Goal: Task Accomplishment & Management: Use online tool/utility

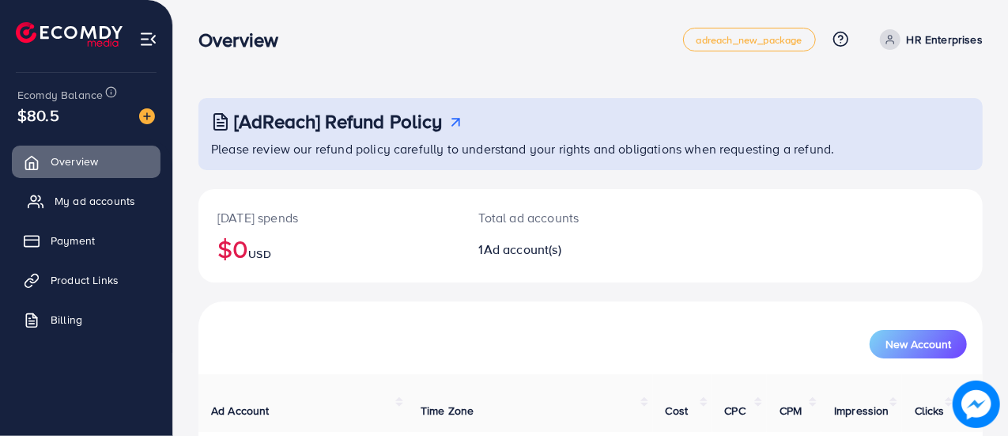
click at [130, 206] on span "My ad accounts" at bounding box center [95, 201] width 81 height 16
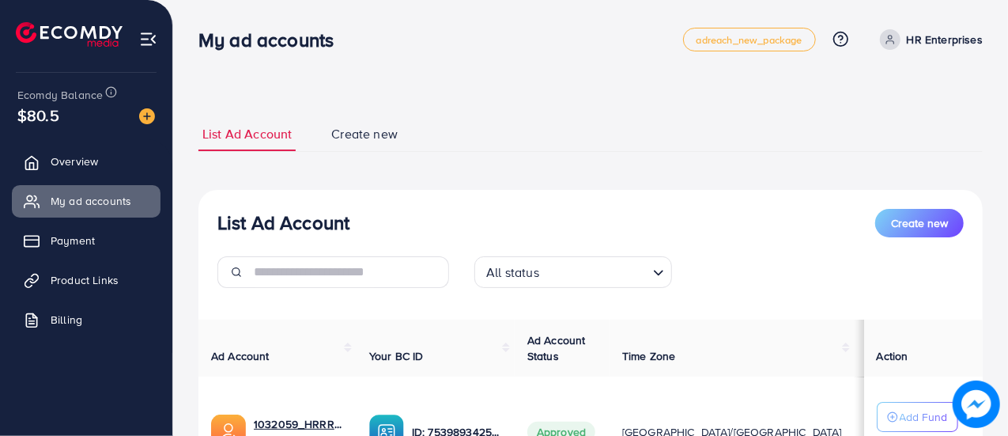
scroll to position [164, 0]
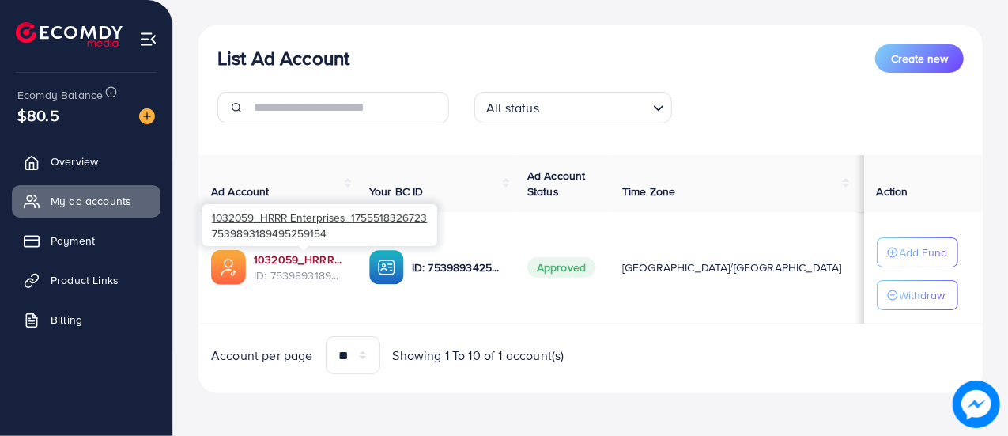
click at [294, 259] on link "1032059_HRRR Enterprises_1755518326723" at bounding box center [299, 259] width 90 height 16
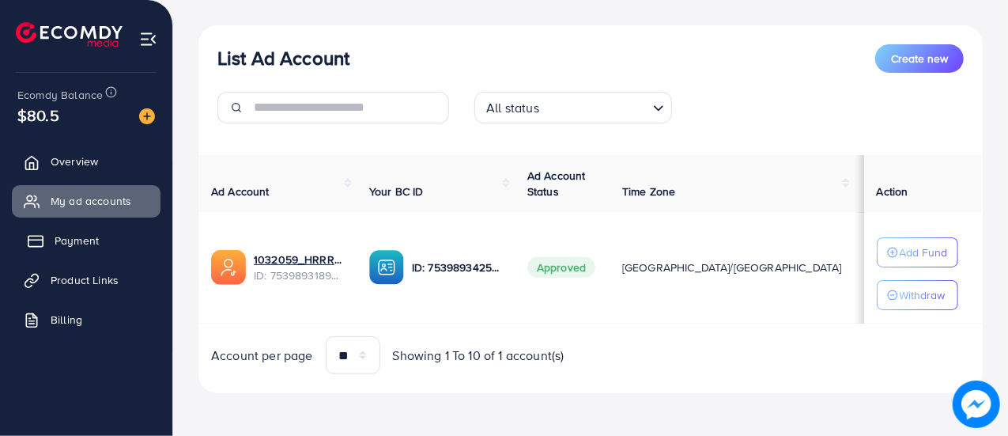
click at [95, 251] on link "Payment" at bounding box center [86, 241] width 149 height 32
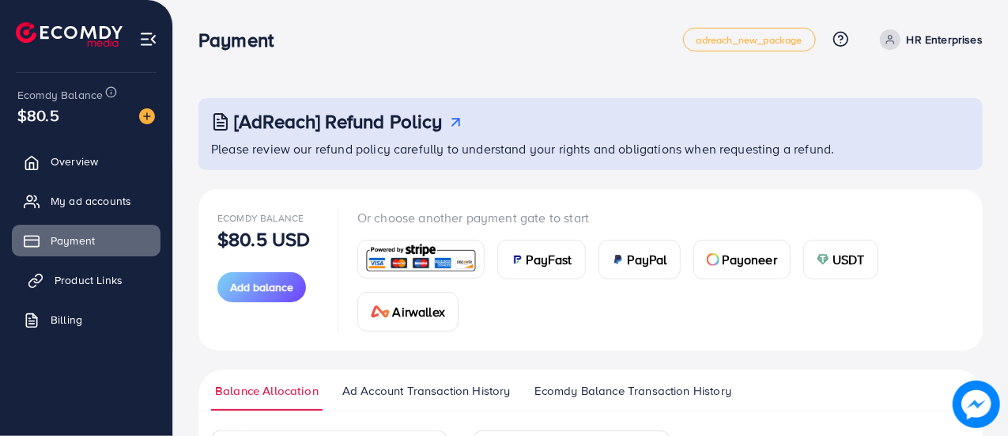
click at [114, 272] on span "Product Links" at bounding box center [89, 280] width 68 height 16
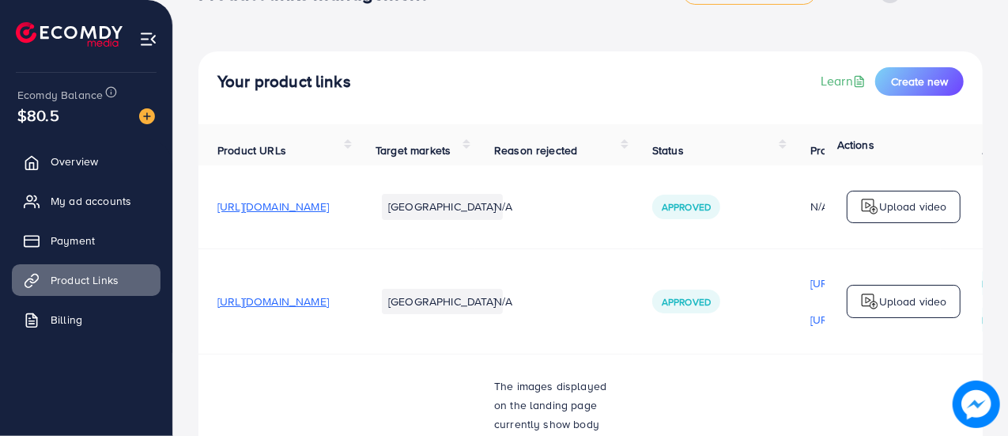
scroll to position [47, 0]
click at [329, 308] on span "[URL][DOMAIN_NAME]" at bounding box center [273, 301] width 112 height 16
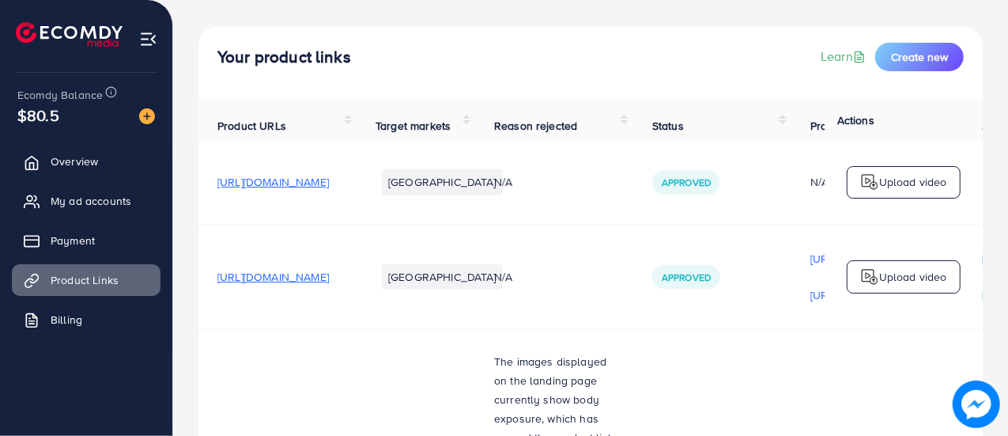
click at [913, 284] on p "Upload video" at bounding box center [913, 276] width 68 height 19
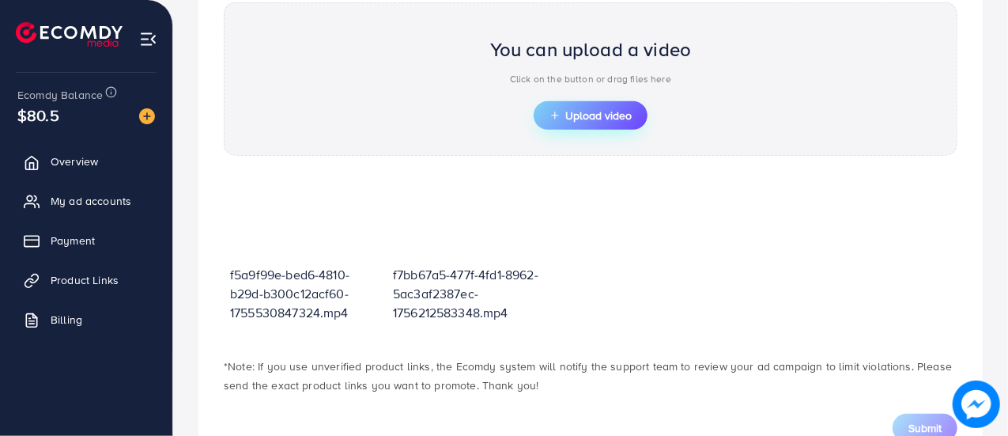
click at [584, 110] on span "Upload video" at bounding box center [591, 115] width 82 height 11
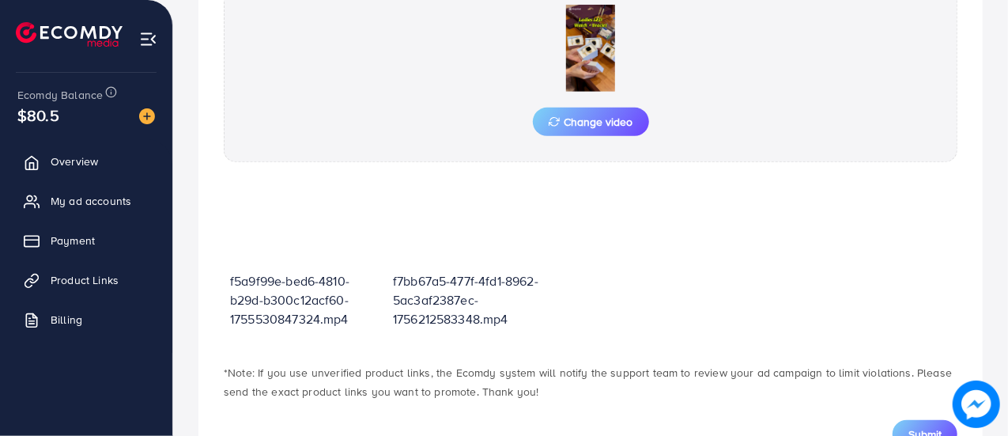
scroll to position [648, 0]
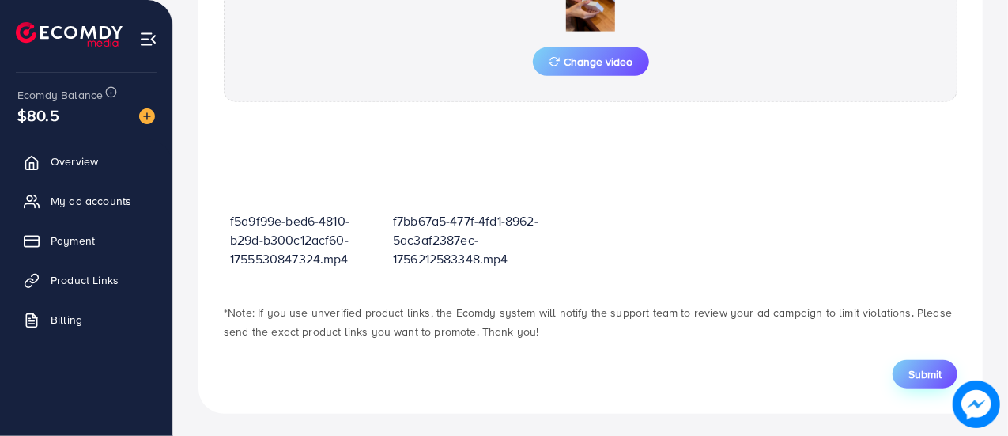
click at [909, 368] on span "Submit" at bounding box center [925, 374] width 33 height 16
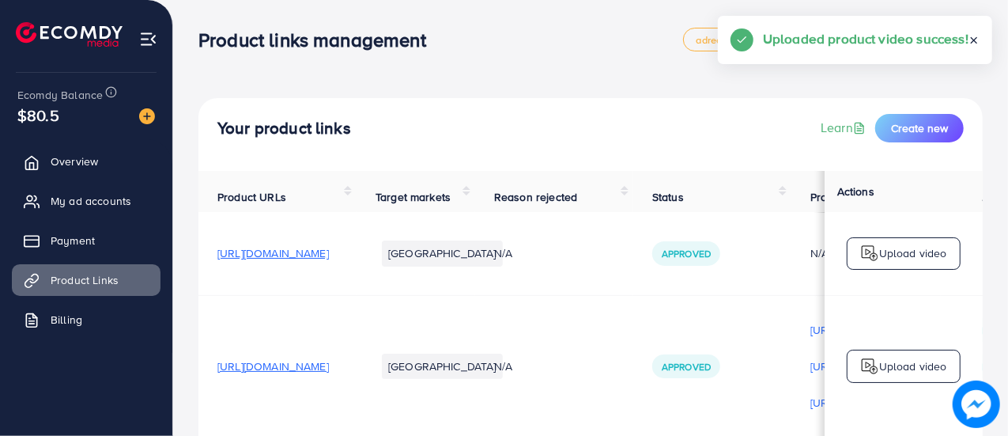
click at [867, 361] on img at bounding box center [869, 366] width 19 height 19
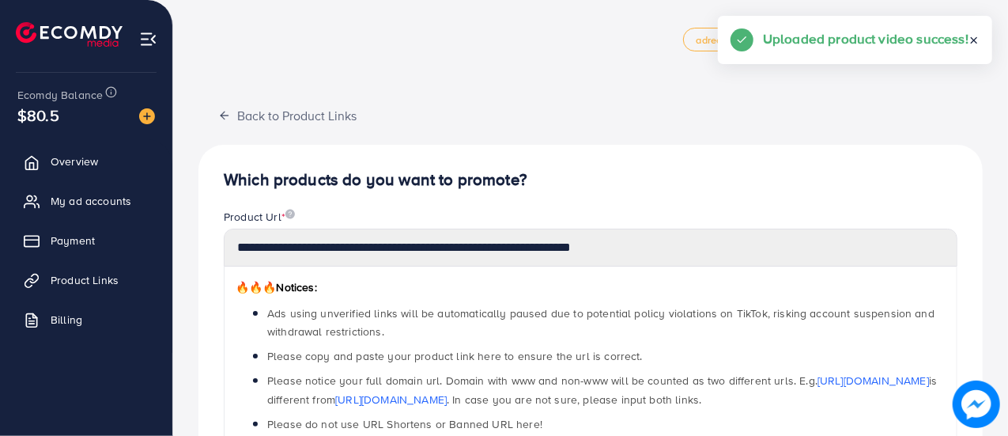
scroll to position [565, 0]
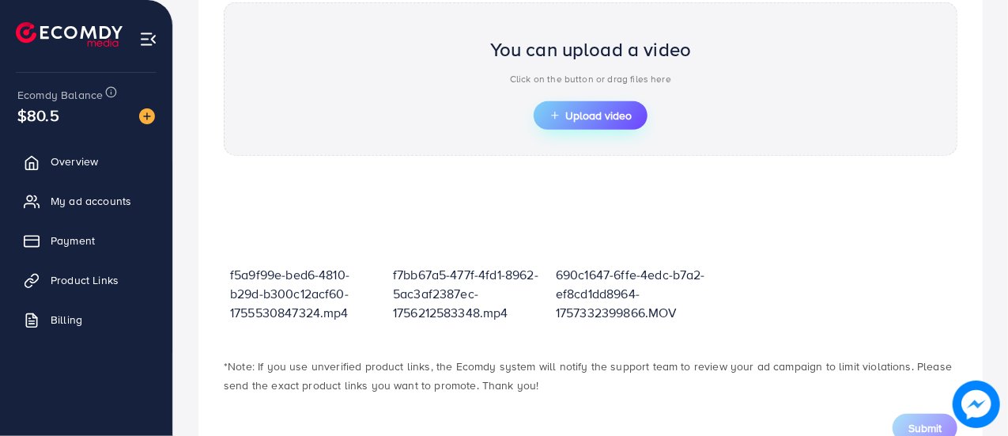
click at [589, 113] on span "Upload video" at bounding box center [591, 115] width 82 height 11
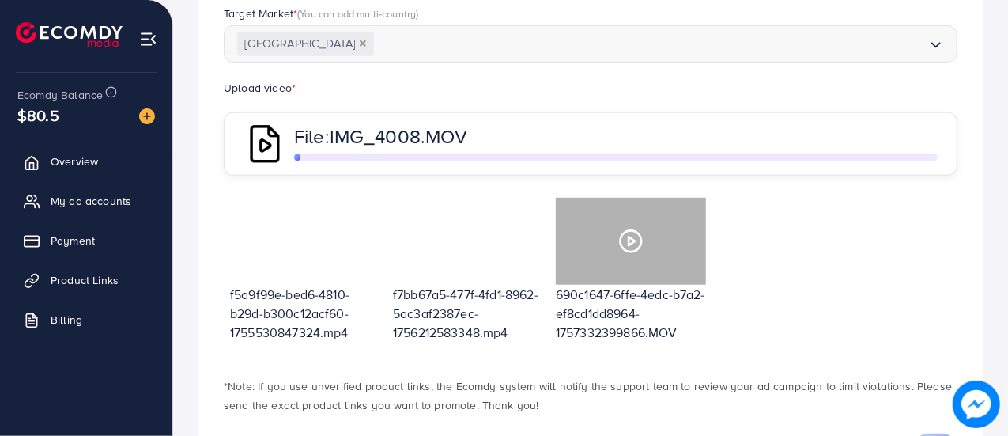
scroll to position [542, 0]
